Goal: Task Accomplishment & Management: Use online tool/utility

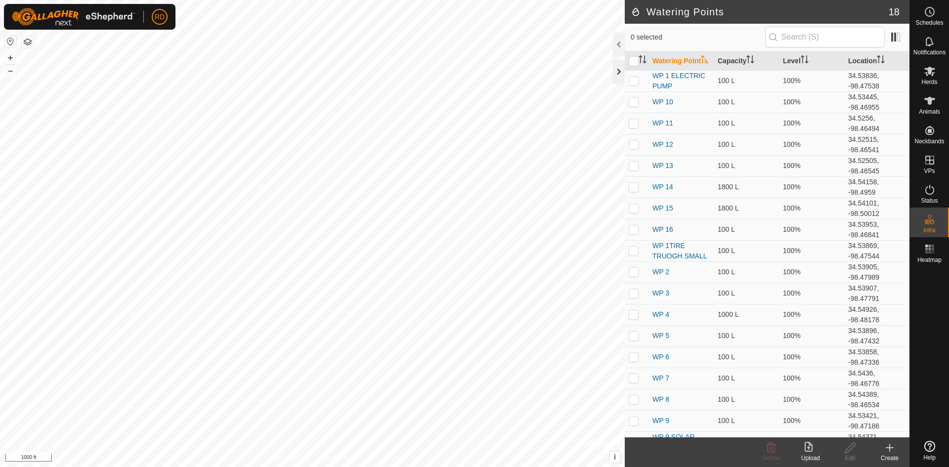
click at [618, 74] on div at bounding box center [619, 72] width 12 height 24
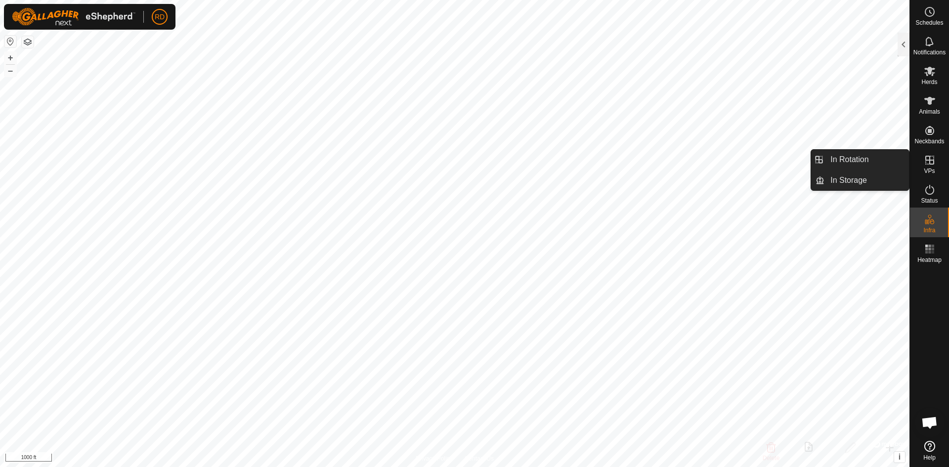
drag, startPoint x: 932, startPoint y: 161, endPoint x: 897, endPoint y: 165, distance: 34.3
click at [909, 166] on es-menu-bar "Schedules Notifications Herds Animals Neckbands VPs Status Infra Heatmap Help I…" at bounding box center [929, 233] width 40 height 467
click at [849, 158] on link "In Rotation" at bounding box center [866, 160] width 85 height 20
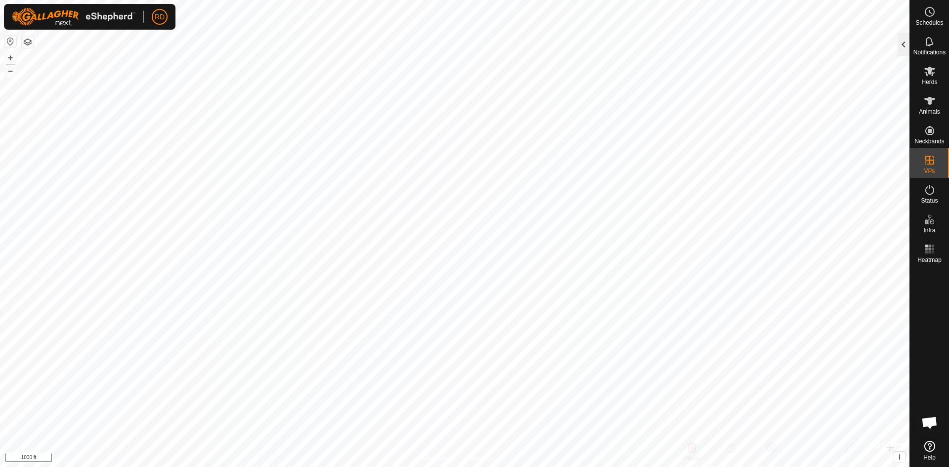
click at [904, 42] on div at bounding box center [903, 45] width 12 height 24
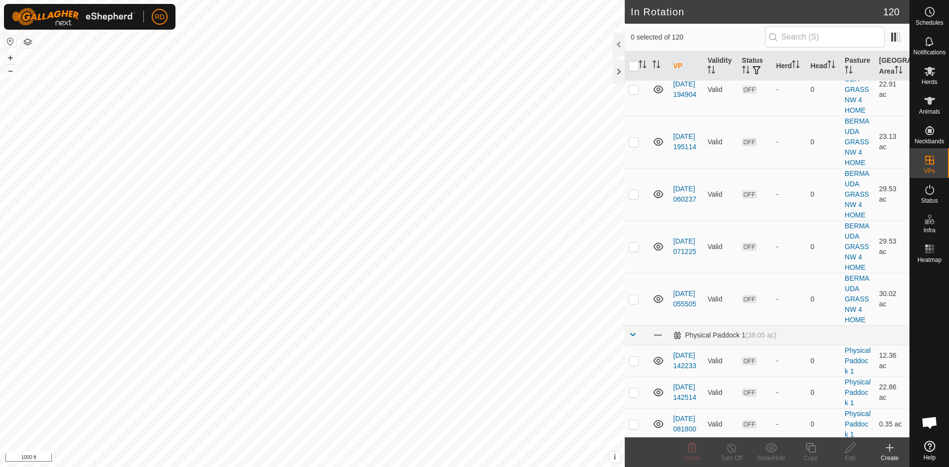
scroll to position [3499, 0]
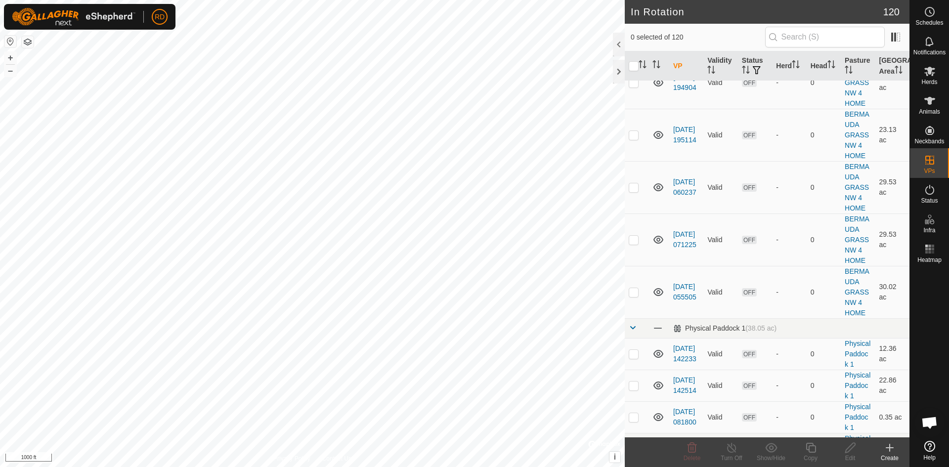
checkbox input "true"
click at [810, 447] on icon at bounding box center [811, 448] width 12 height 12
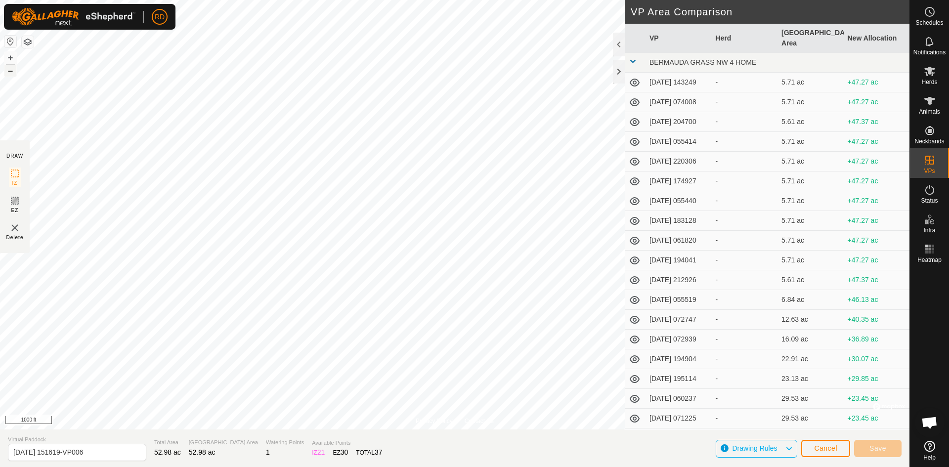
click at [9, 72] on button "–" at bounding box center [10, 71] width 12 height 12
click at [13, 58] on button "+" at bounding box center [10, 58] width 12 height 12
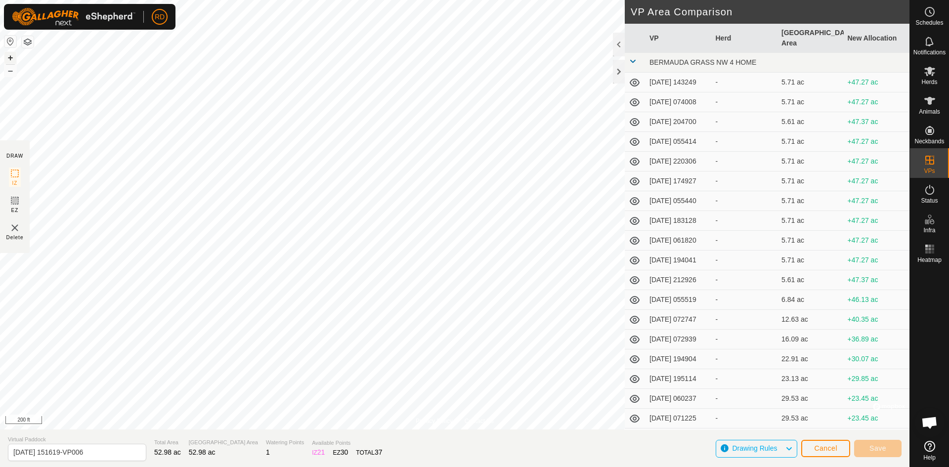
click at [13, 58] on button "+" at bounding box center [10, 58] width 12 height 12
click at [641, 451] on div "Privacy Policy Contact Us 975 1578439975 [PERSON_NAME] HERD [DATE] 072130-VP010…" at bounding box center [454, 233] width 909 height 467
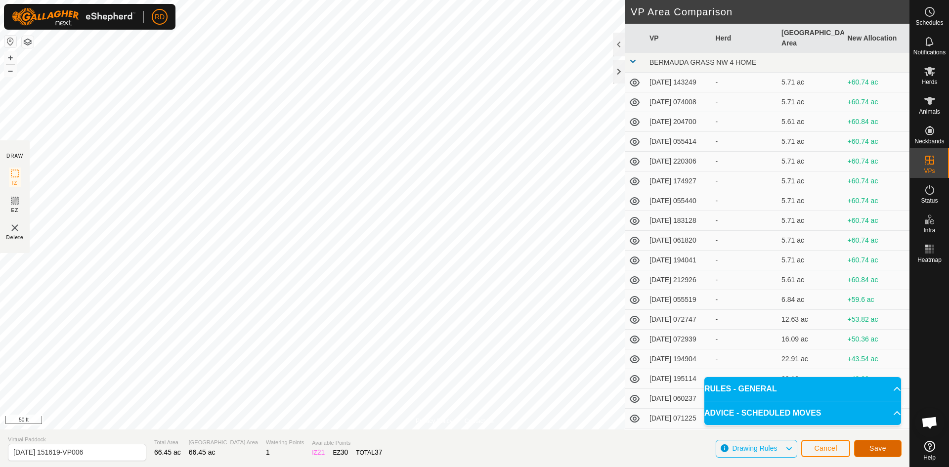
click at [879, 455] on button "Save" at bounding box center [877, 448] width 47 height 17
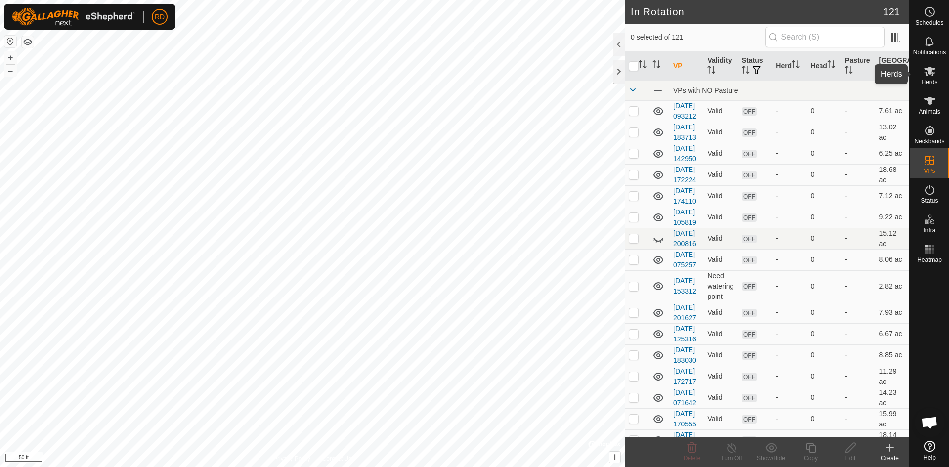
click at [926, 78] on es-mob-svg-icon at bounding box center [930, 71] width 18 height 16
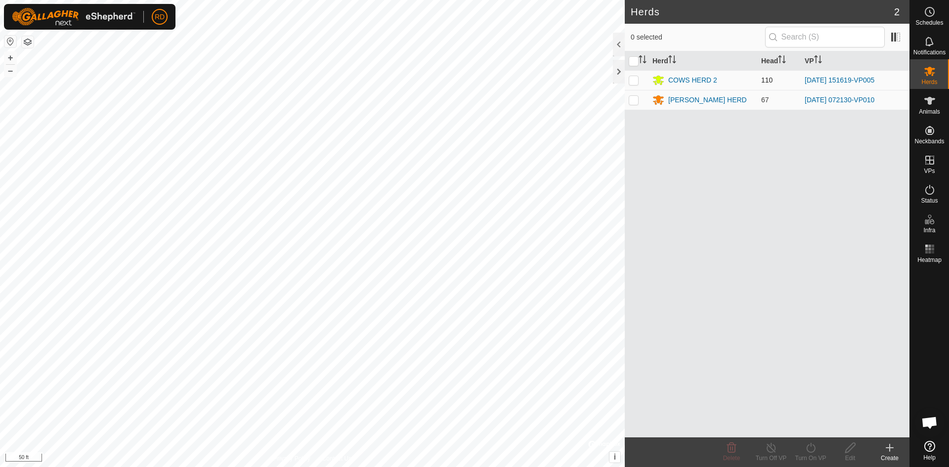
click at [634, 80] on p-checkbox at bounding box center [634, 80] width 10 height 8
checkbox input "true"
click at [813, 451] on icon at bounding box center [810, 448] width 9 height 10
click at [804, 426] on link "Now" at bounding box center [840, 426] width 98 height 20
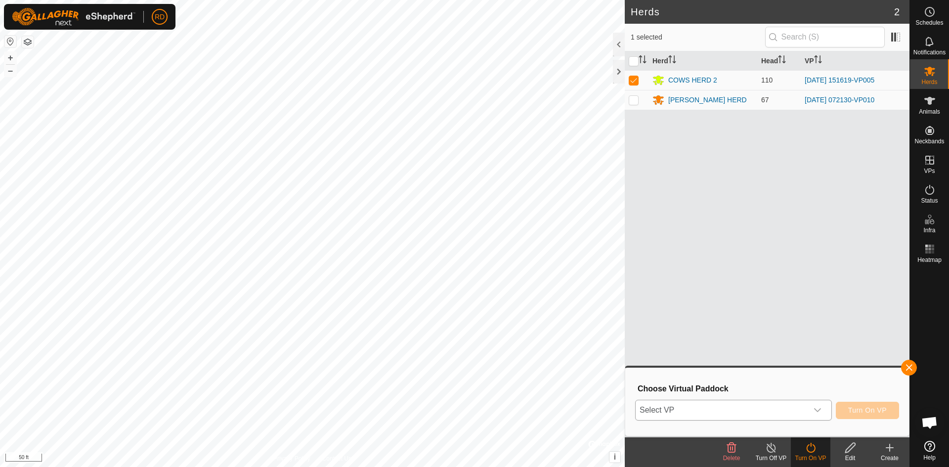
click at [815, 409] on icon "dropdown trigger" at bounding box center [817, 410] width 8 height 8
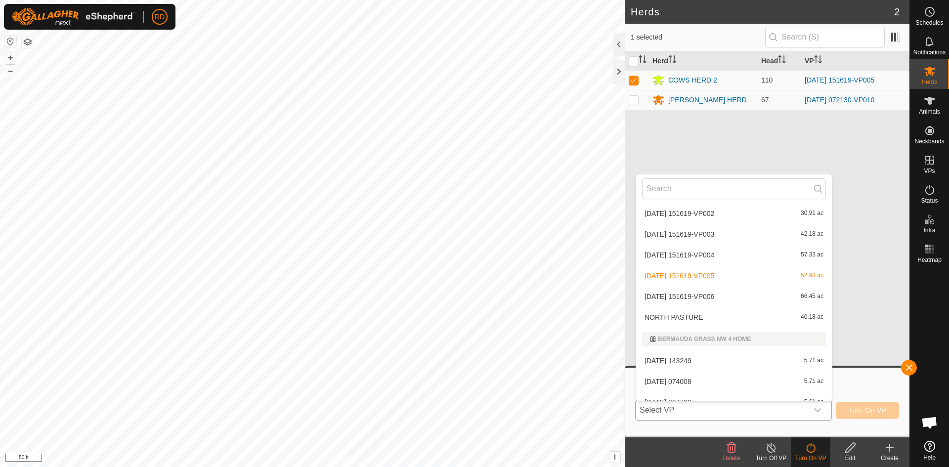
scroll to position [1792, 0]
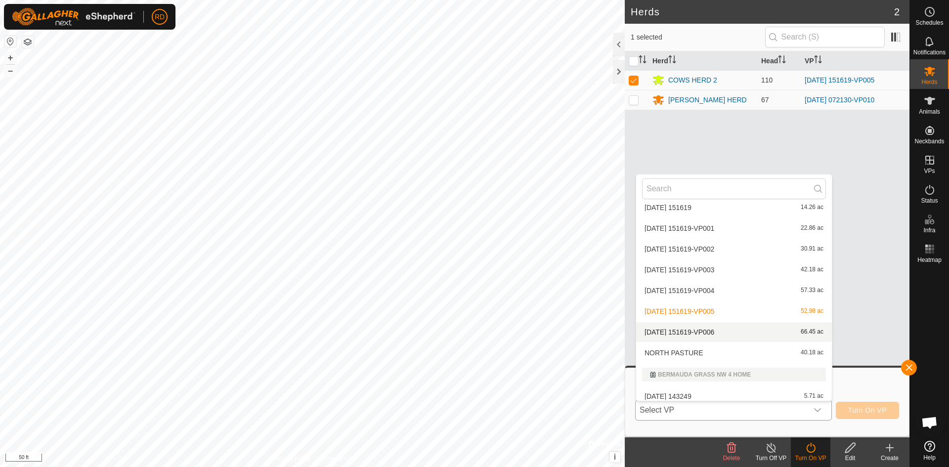
click at [721, 332] on li "[DATE] 151619-VP006 66.45 ac" at bounding box center [734, 332] width 196 height 20
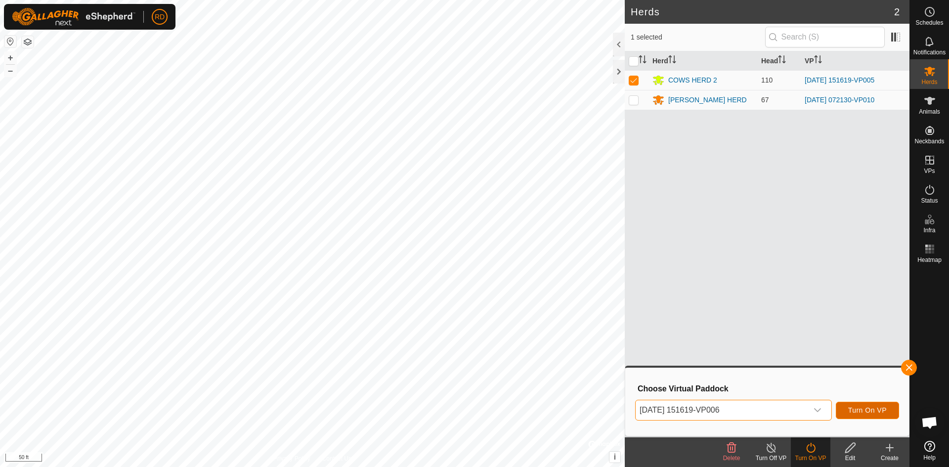
click at [871, 409] on span "Turn On VP" at bounding box center [867, 410] width 39 height 8
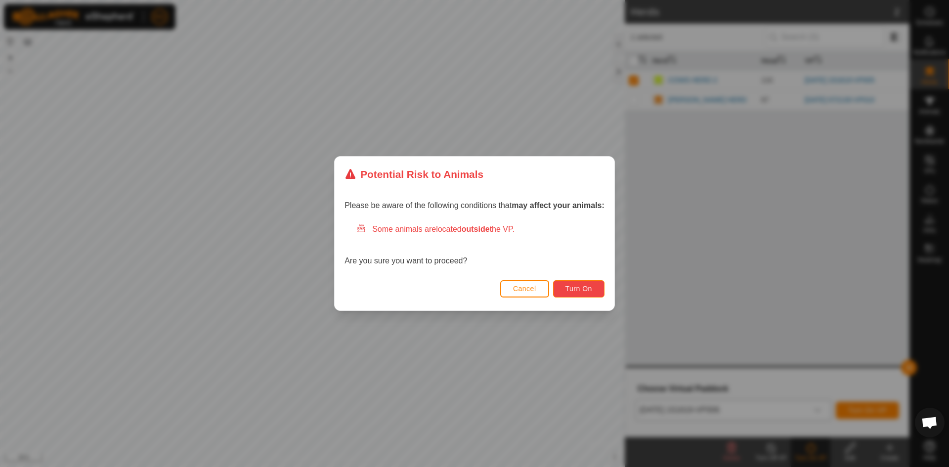
click at [594, 285] on button "Turn On" at bounding box center [578, 288] width 51 height 17
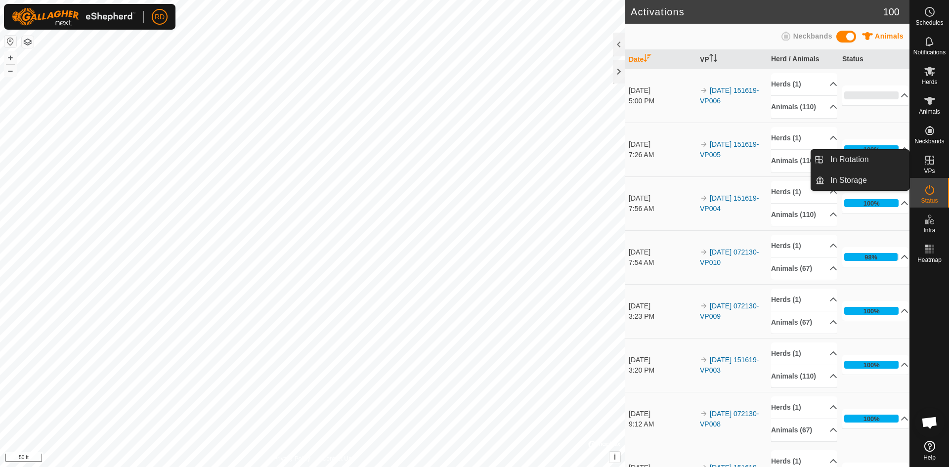
click at [926, 162] on icon at bounding box center [930, 160] width 12 height 12
click at [848, 160] on link "In Rotation" at bounding box center [866, 160] width 85 height 20
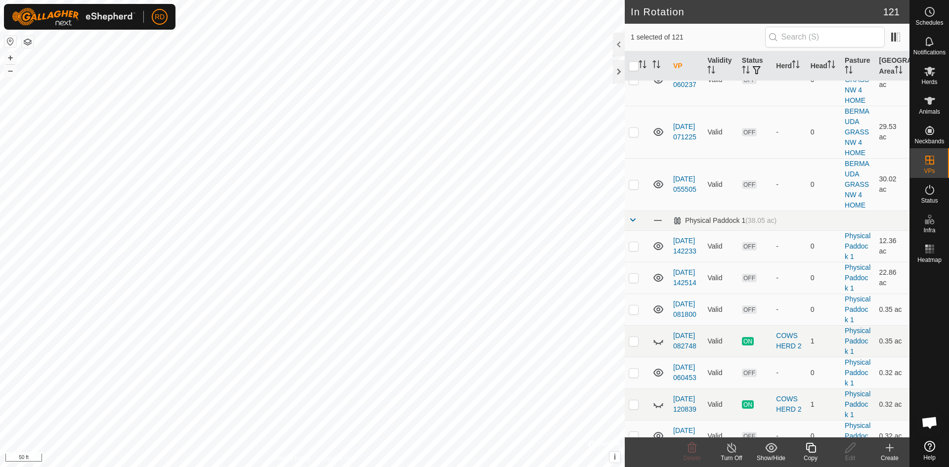
scroll to position [3581, 0]
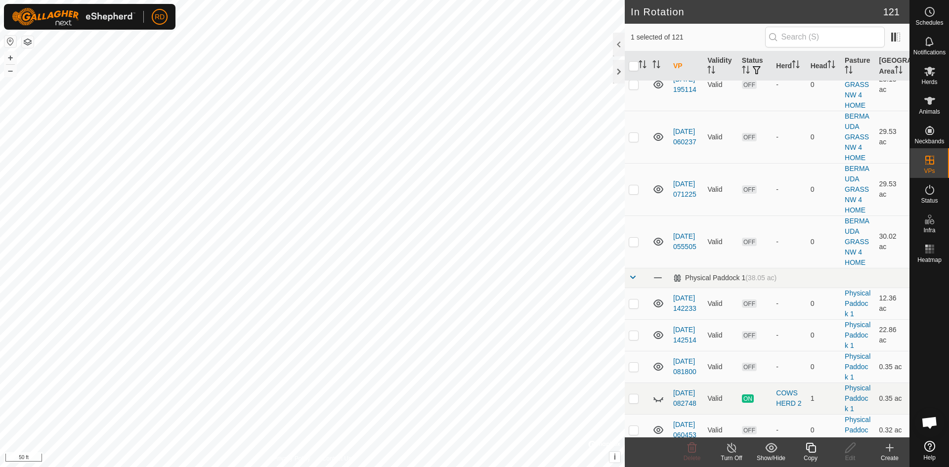
checkbox input "false"
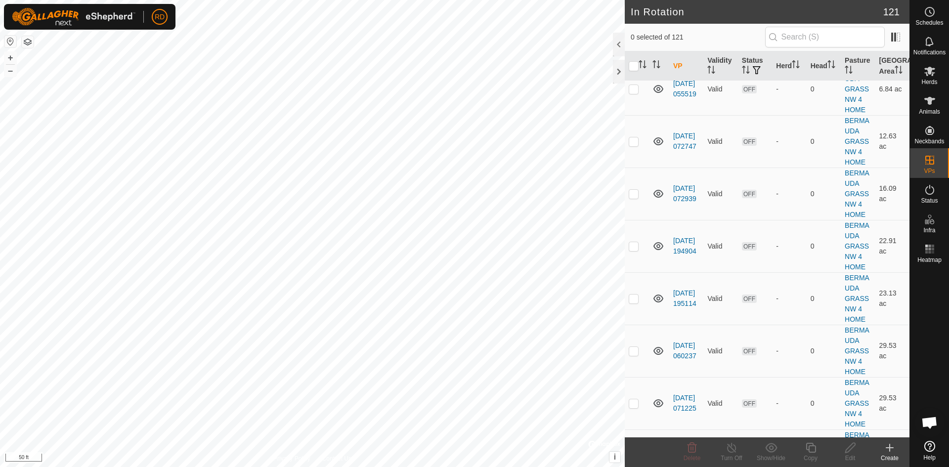
scroll to position [3346, 0]
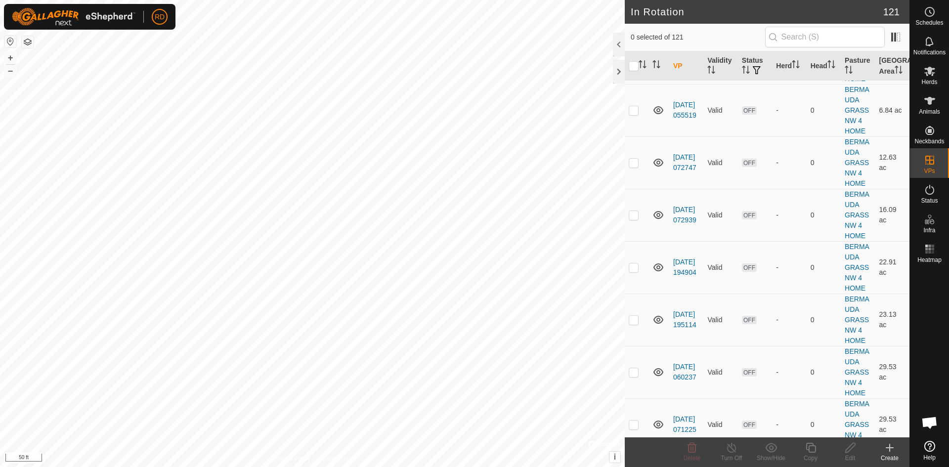
checkbox input "true"
click at [619, 72] on div at bounding box center [619, 72] width 12 height 24
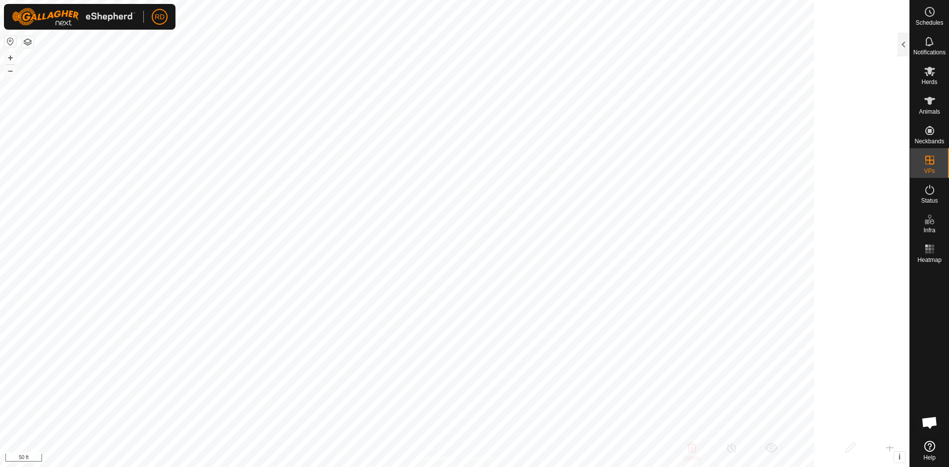
scroll to position [16779, 0]
click at [7, 74] on button "–" at bounding box center [10, 71] width 12 height 12
click at [905, 48] on div at bounding box center [903, 45] width 12 height 24
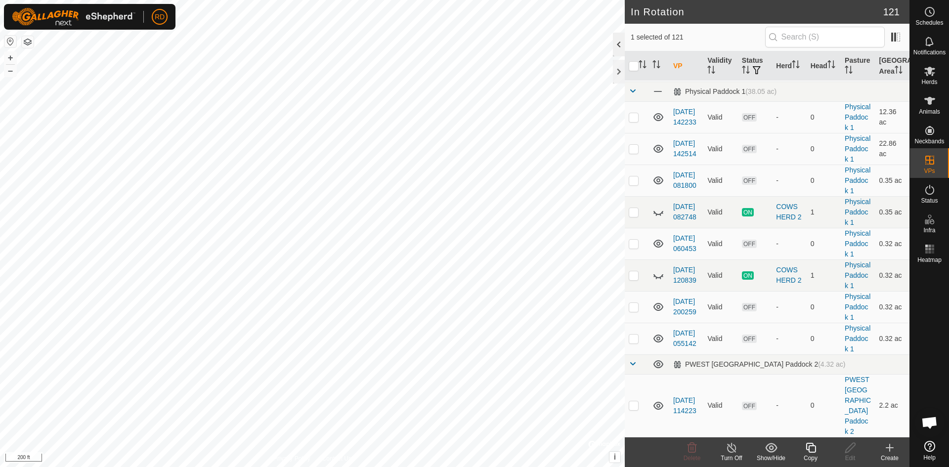
scroll to position [3346, 0]
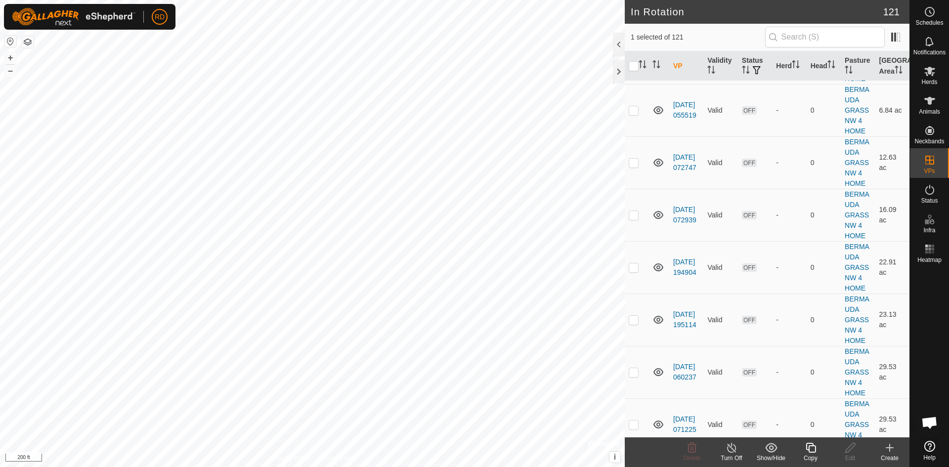
click at [811, 452] on icon at bounding box center [811, 448] width 10 height 10
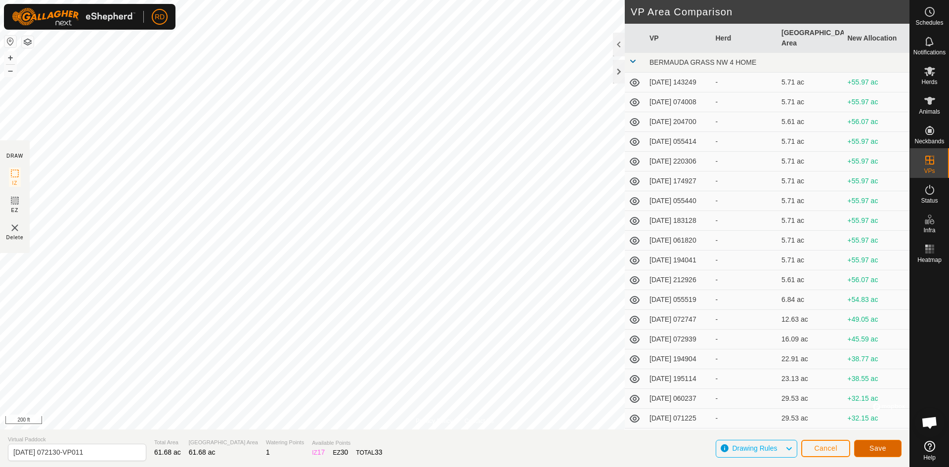
click at [878, 446] on span "Save" at bounding box center [877, 448] width 17 height 8
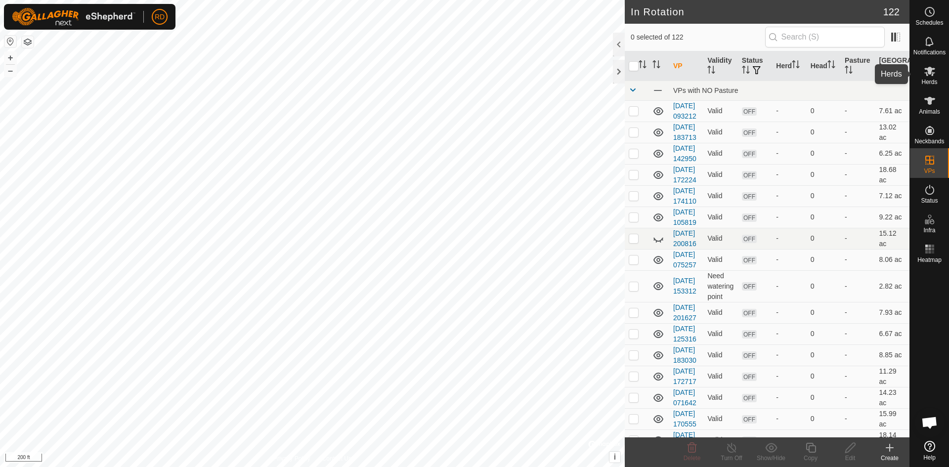
click at [932, 74] on icon at bounding box center [929, 71] width 11 height 9
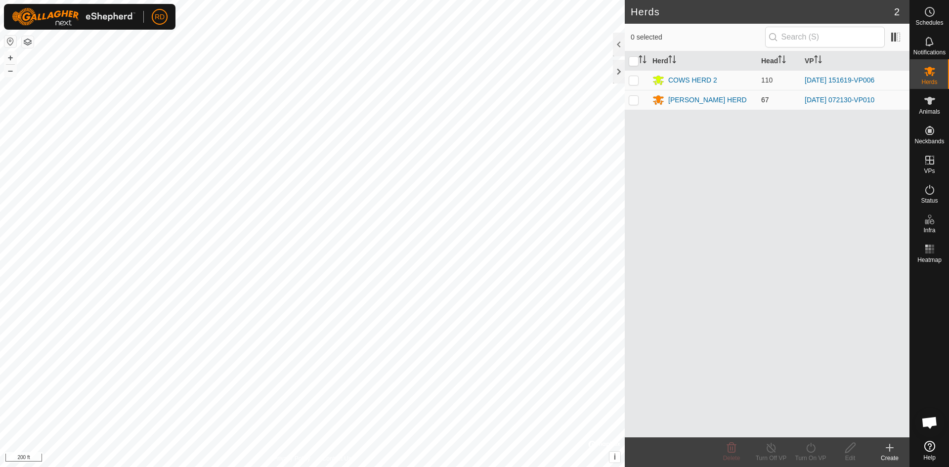
click at [631, 100] on p-checkbox at bounding box center [634, 100] width 10 height 8
checkbox input "true"
click at [809, 452] on icon at bounding box center [810, 448] width 9 height 10
click at [804, 429] on link "Now" at bounding box center [840, 426] width 98 height 20
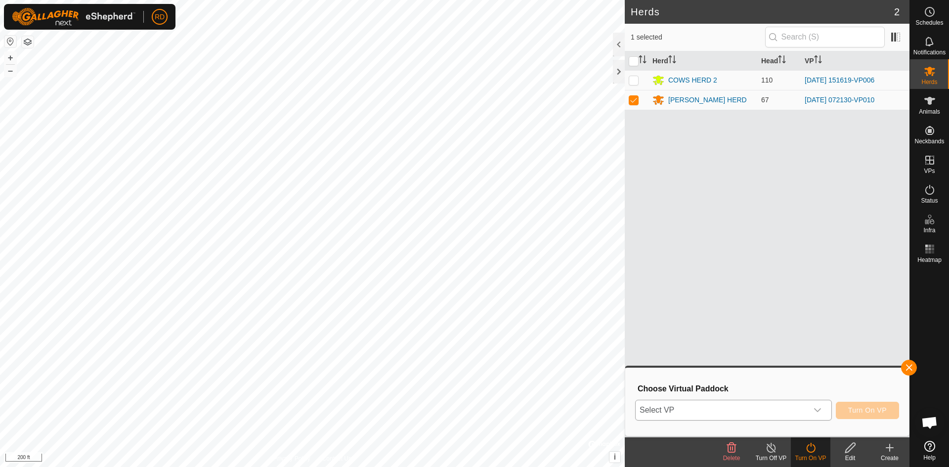
click at [817, 409] on icon "dropdown trigger" at bounding box center [817, 410] width 8 height 8
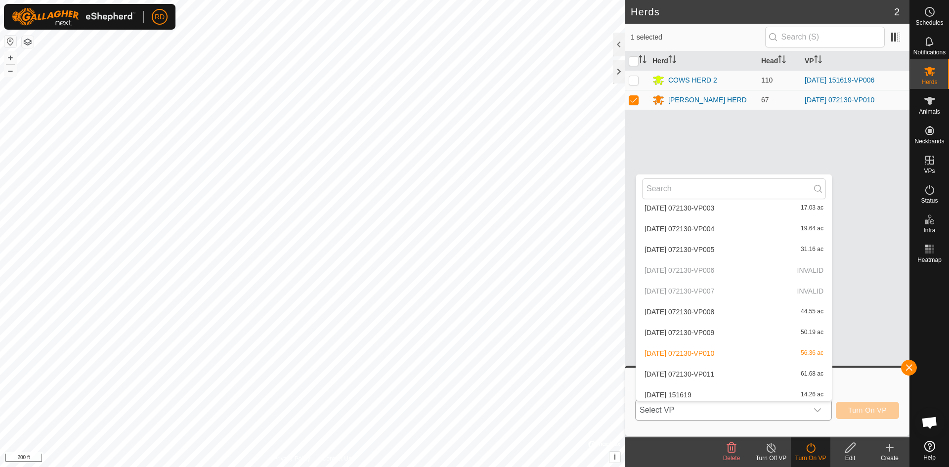
scroll to position [1648, 0]
click at [722, 352] on li "[DATE] 072130-VP011 61.68 ac" at bounding box center [734, 352] width 196 height 20
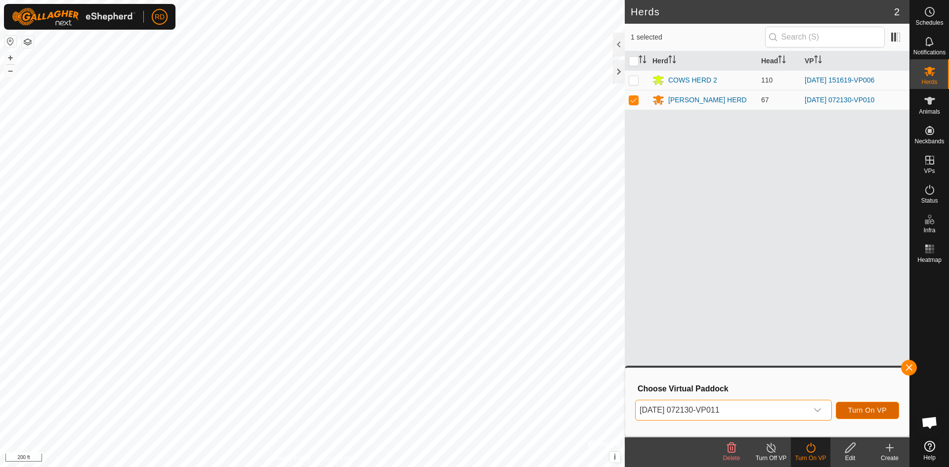
click at [876, 412] on span "Turn On VP" at bounding box center [867, 410] width 39 height 8
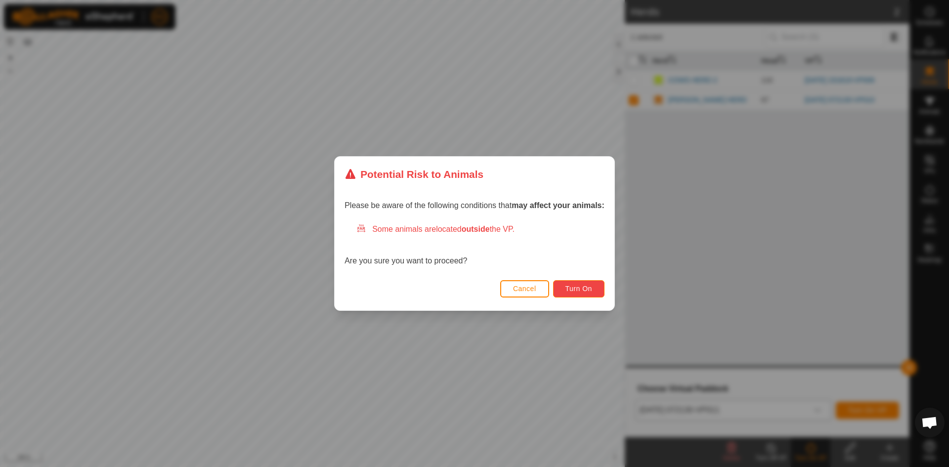
click at [575, 286] on span "Turn On" at bounding box center [578, 289] width 27 height 8
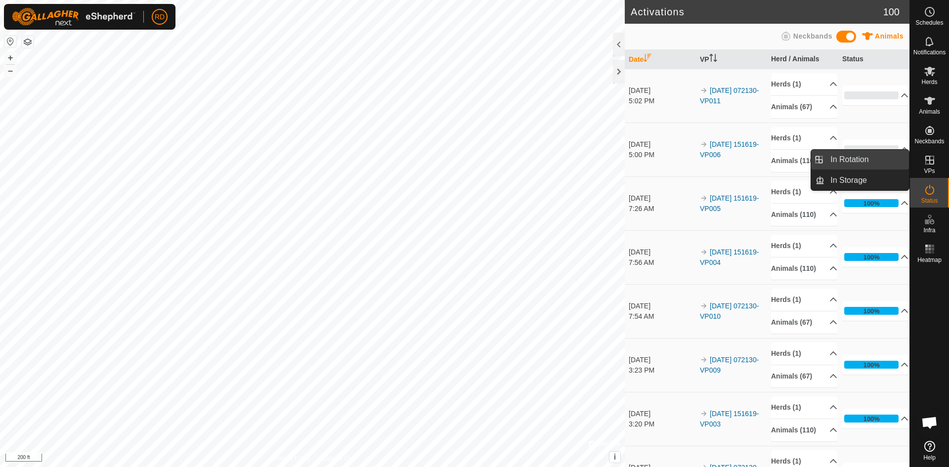
drag, startPoint x: 906, startPoint y: 162, endPoint x: 863, endPoint y: 156, distance: 43.3
click at [863, 156] on link "In Rotation" at bounding box center [866, 160] width 85 height 20
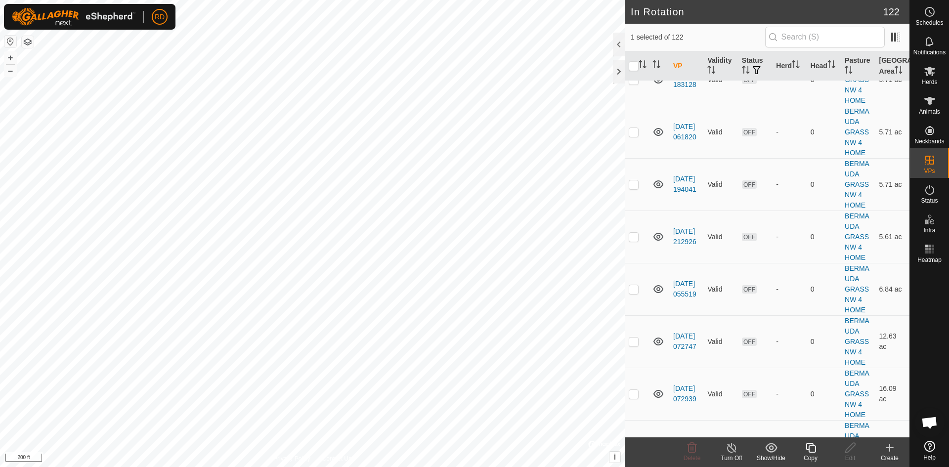
scroll to position [3195, 0]
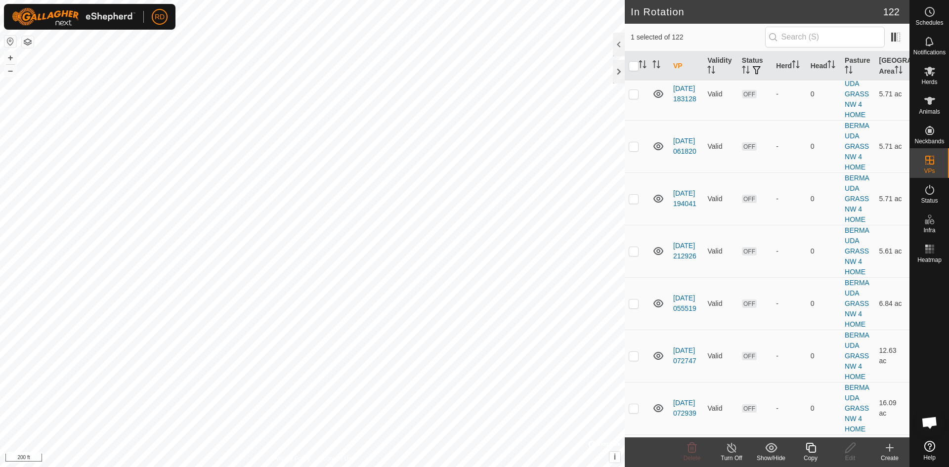
checkbox input "false"
